Goal: Task Accomplishment & Management: Manage account settings

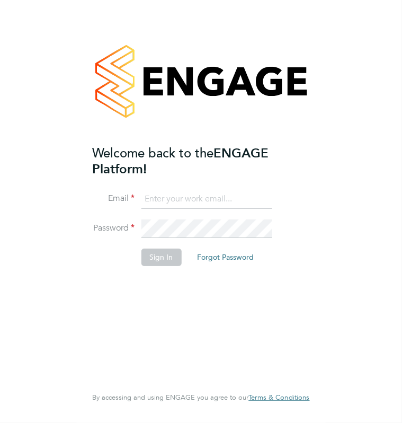
type input "craig.kennedy@vistry.co.uk"
click at [157, 256] on button "Sign In" at bounding box center [161, 257] width 40 height 17
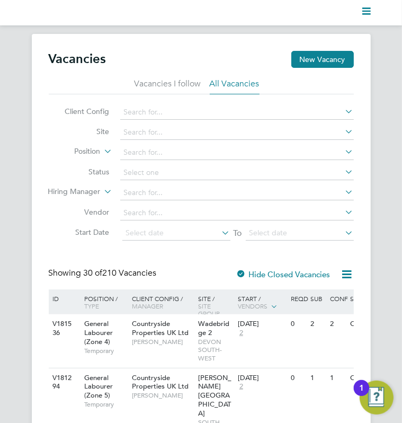
click at [365, 14] on polygon "Main navigation" at bounding box center [366, 14] width 8 height 2
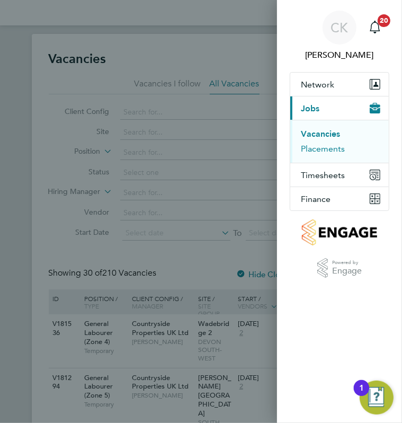
click at [323, 151] on button "Placements" at bounding box center [323, 149] width 44 height 11
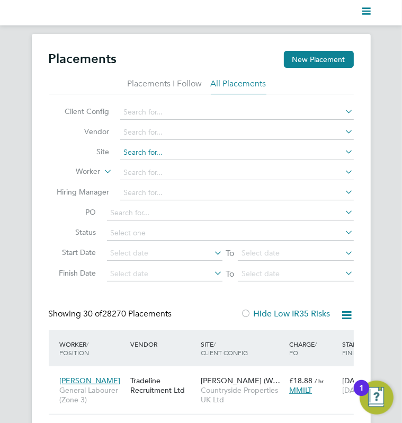
click at [208, 151] on input at bounding box center [237, 152] width 234 height 15
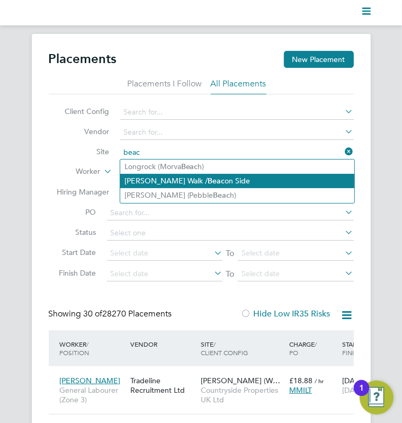
type input "[PERSON_NAME] Walk / Beacon Side"
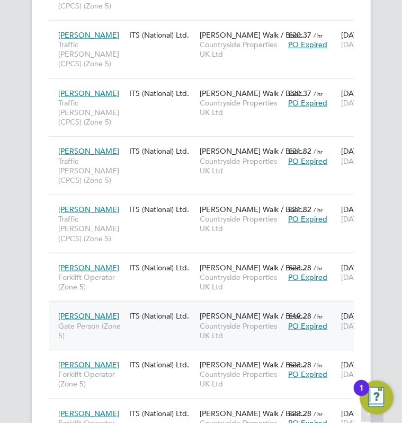
click at [134, 301] on div "Daniel Drayton Gate Person (Zone 5) ITS (National) Ltd. Partridge Walk / Beac… …" at bounding box center [273, 325] width 450 height 49
click at [97, 311] on span "[PERSON_NAME]" at bounding box center [89, 316] width 61 height 10
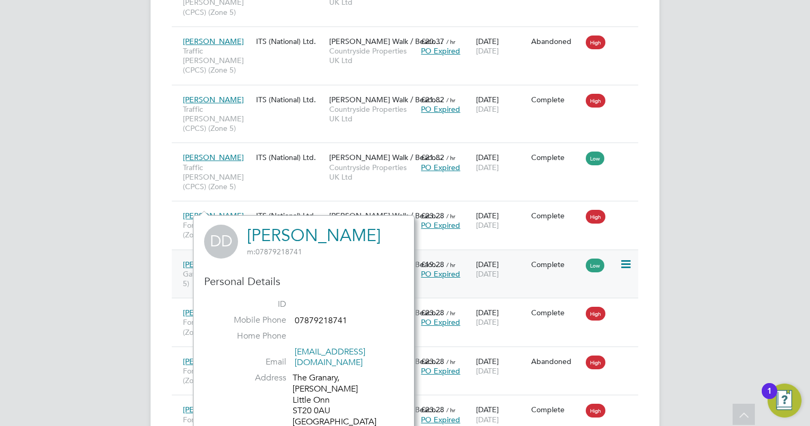
click at [402, 250] on div "Daniel Drayton Gate Person (Zone 5) ITS (National) Ltd. Partridge Walk / Beaco……" at bounding box center [405, 274] width 466 height 49
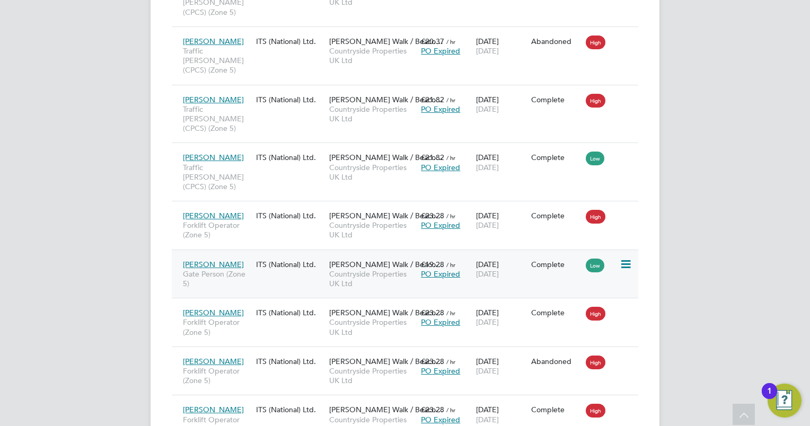
click at [402, 258] on icon at bounding box center [624, 264] width 11 height 13
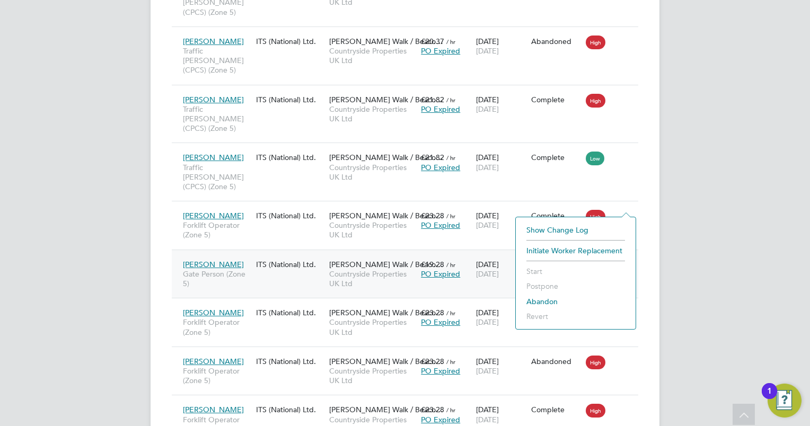
click at [402, 254] on div "£19.28 / hr PO Expired" at bounding box center [445, 269] width 55 height 30
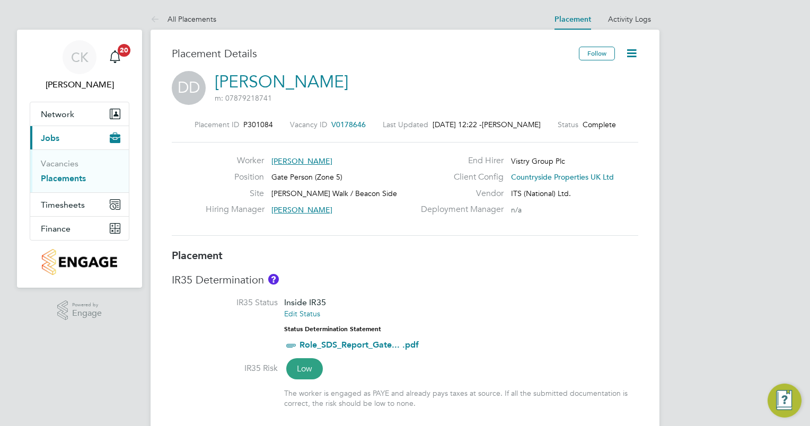
click at [630, 53] on icon at bounding box center [631, 53] width 13 height 13
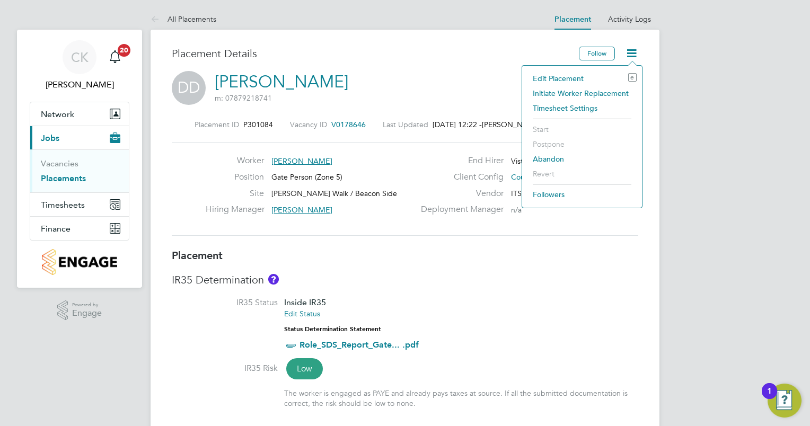
click at [566, 77] on li "Edit Placement e" at bounding box center [581, 78] width 109 height 15
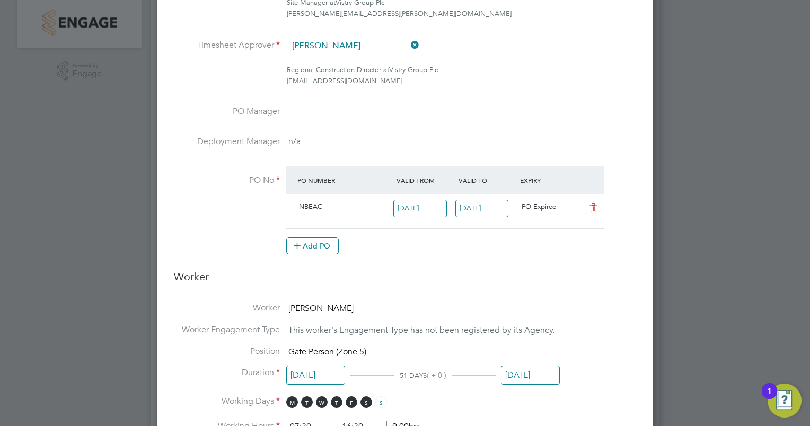
click at [521, 368] on input "[DATE]" at bounding box center [530, 376] width 59 height 20
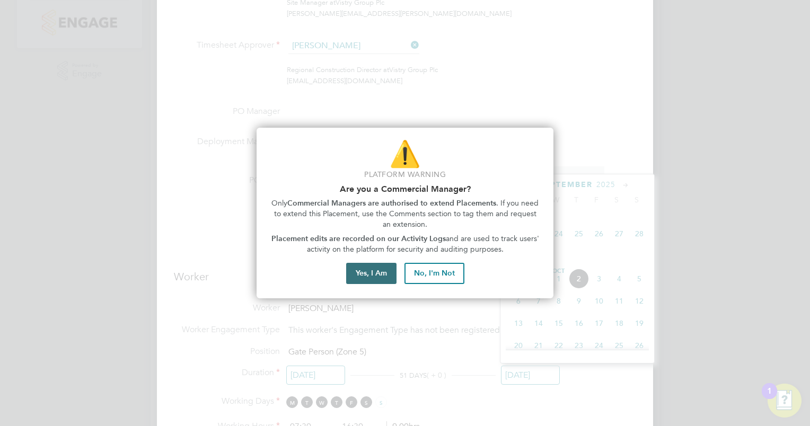
click at [378, 275] on button "Yes, I Am" at bounding box center [371, 273] width 50 height 21
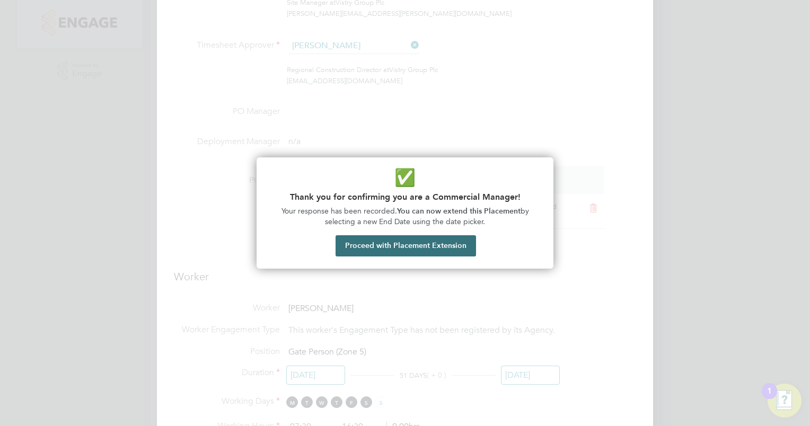
click at [384, 245] on button "Proceed with Placement Extension" at bounding box center [405, 245] width 140 height 21
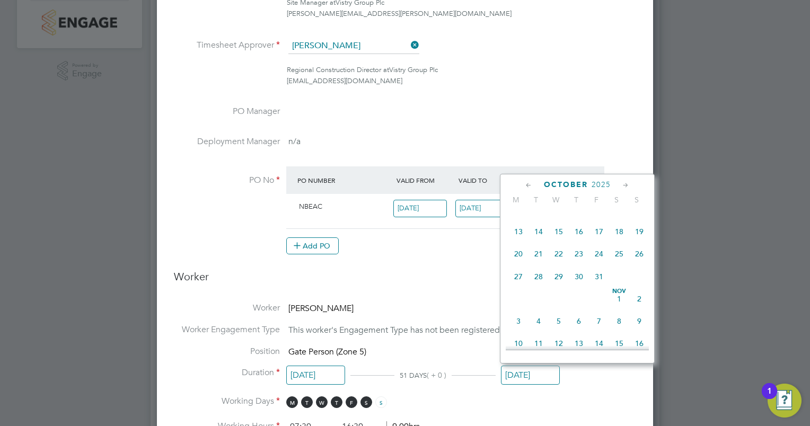
click at [600, 287] on span "31" at bounding box center [599, 277] width 20 height 20
type input "[DATE]"
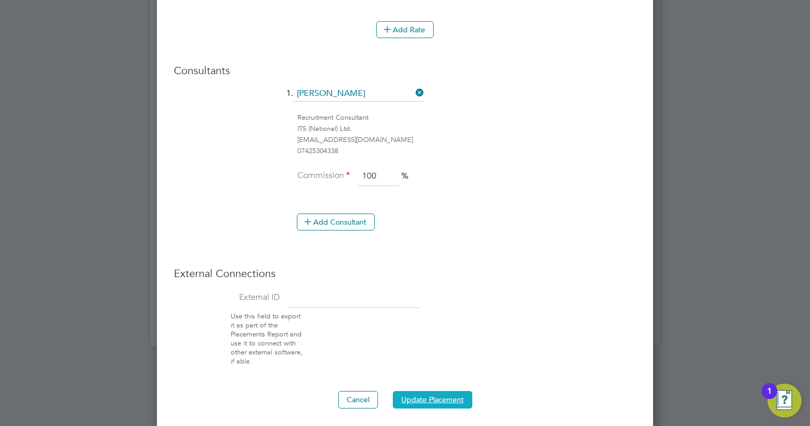
click at [443, 394] on button "Update Placement" at bounding box center [432, 399] width 79 height 17
